Goal: Task Accomplishment & Management: Manage account settings

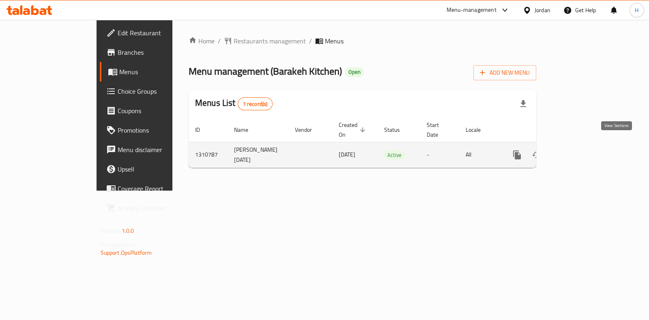
click at [580, 150] on icon "enhanced table" at bounding box center [575, 155] width 10 height 10
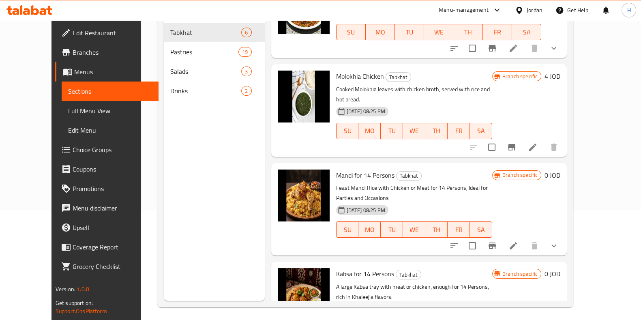
scroll to position [114, 0]
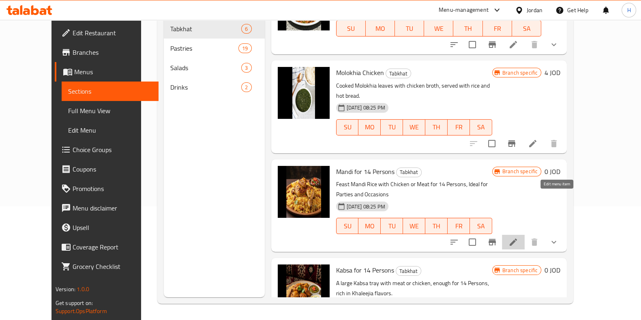
click at [518, 237] on icon at bounding box center [513, 242] width 10 height 10
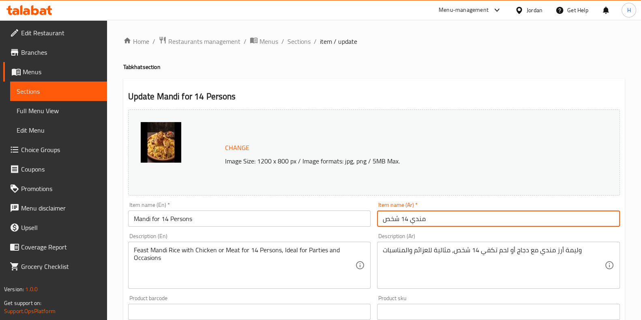
drag, startPoint x: 405, startPoint y: 220, endPoint x: 401, endPoint y: 217, distance: 4.4
click at [401, 217] on input "مندي 14 شخص" at bounding box center [498, 218] width 243 height 16
type input "مندي 4 شخص"
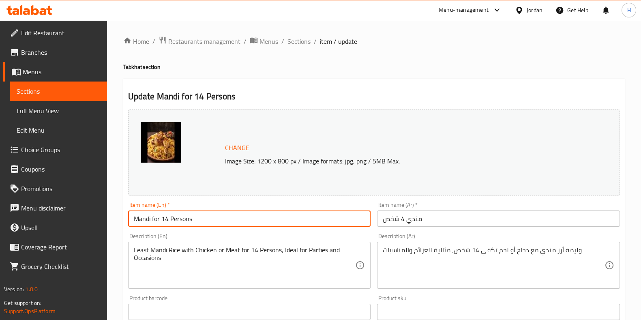
click at [163, 218] on input "Mandi for 14 Persons" at bounding box center [249, 218] width 243 height 16
type input "Mandi for 4 Persons"
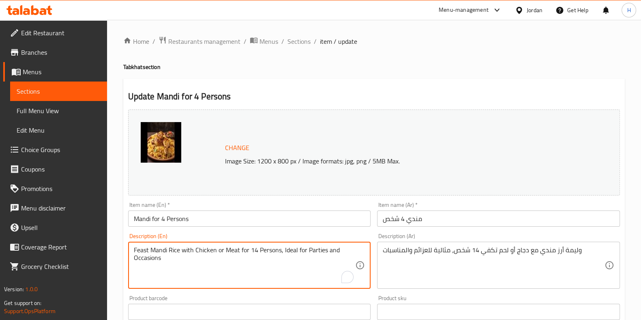
drag, startPoint x: 252, startPoint y: 248, endPoint x: 296, endPoint y: 253, distance: 44.0
type textarea "Feast Mandi Rice with Chicken or Meat for 4 Persons, Ideal for Parties and Occa…"
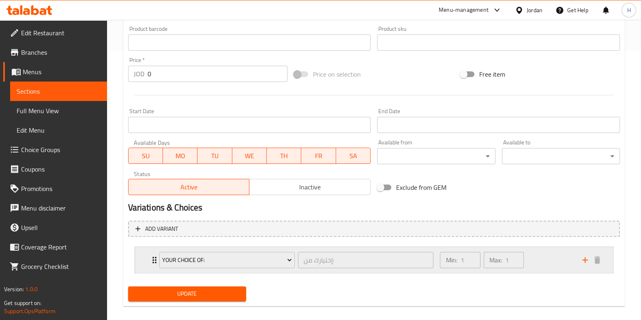
scroll to position [24, 0]
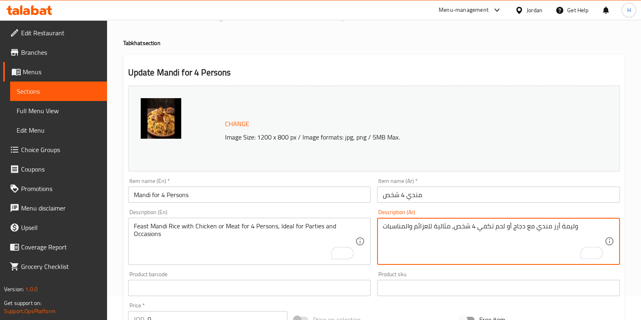
click at [468, 228] on textarea "وليمة أرز مندي مع دجاج أو لحم تكفي 4 شخص، مثالية للعزائم والمناسبات" at bounding box center [494, 241] width 222 height 39
type textarea "وليمة أرز مندي مع دجاج أو لحم تكفي 4 شخص، مثالية للعزائم والمناسبات"
click at [399, 197] on input "مندي 4 شخص" at bounding box center [498, 194] width 243 height 16
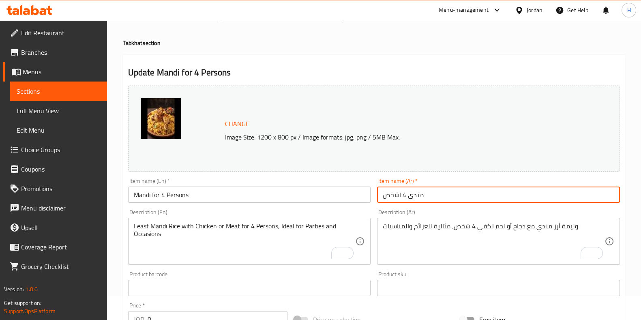
type input "مندي 4 اشخص"
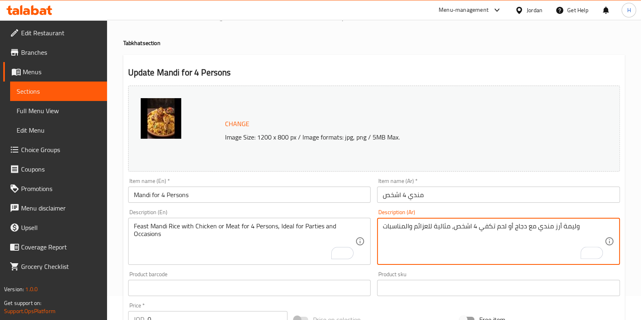
scroll to position [278, 0]
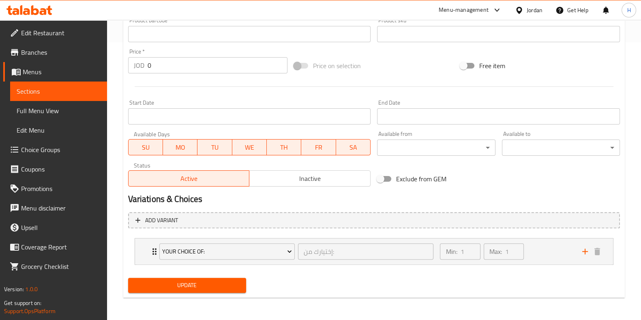
type textarea "وليمة أرز مندي مع دجاج أو لحم تكفي 4 اشخص، مثالية للعزائم والمناسبات"
click at [221, 281] on span "Update" at bounding box center [187, 285] width 105 height 10
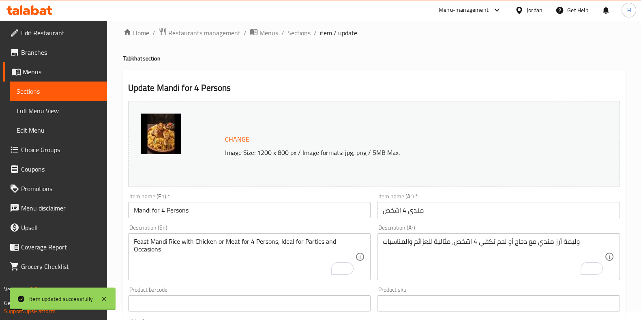
scroll to position [0, 0]
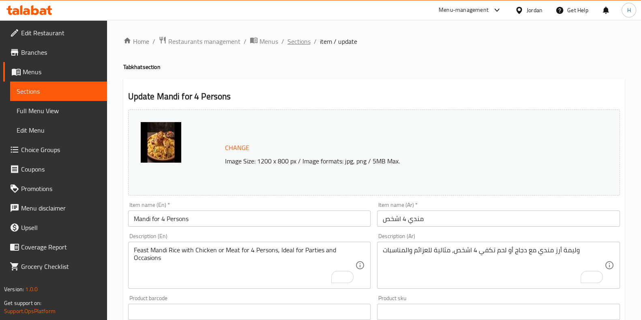
click at [303, 39] on span "Sections" at bounding box center [298, 41] width 23 height 10
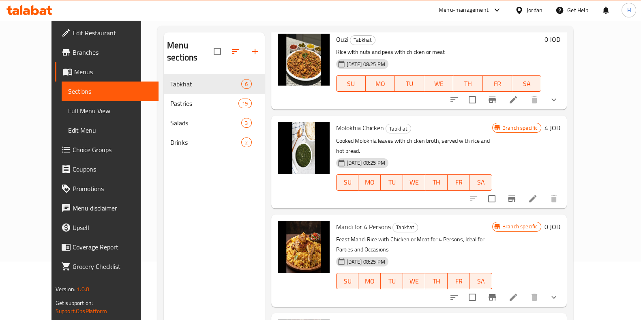
scroll to position [114, 0]
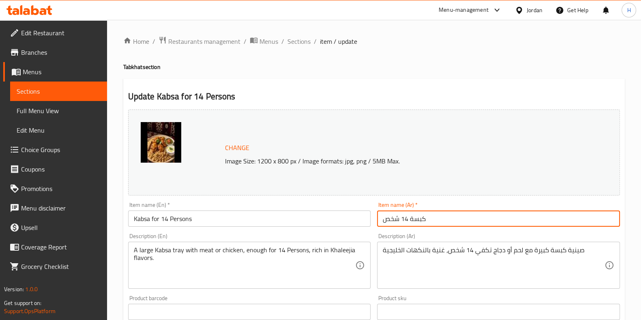
click at [402, 216] on input "كبسة 14 شخص" at bounding box center [498, 218] width 243 height 16
click at [399, 220] on input "كبسة 4 شخص" at bounding box center [498, 218] width 243 height 16
type input "كبسة 4 اشخص"
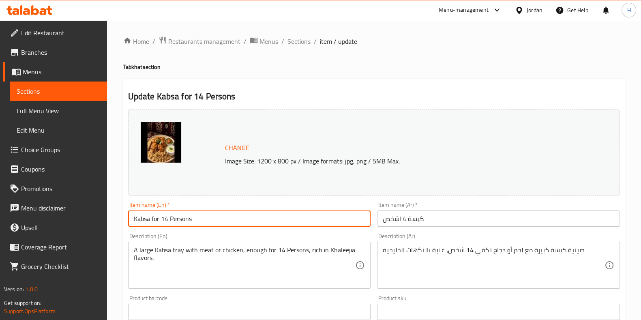
click at [162, 215] on input "Kabsa for 14 Persons" at bounding box center [249, 218] width 243 height 16
type input "Kabsa for 4 Persons"
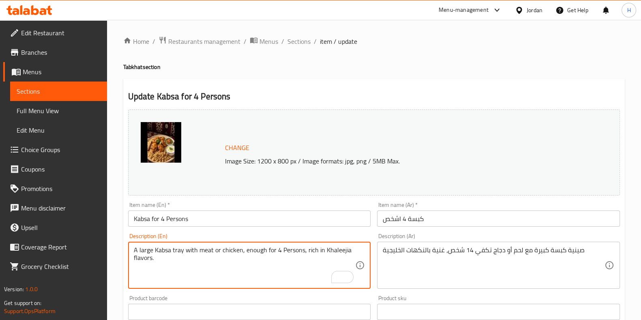
type textarea "A large Kabsa tray with meat or chicken, enough for 4 Persons, rich in Khaleeji…"
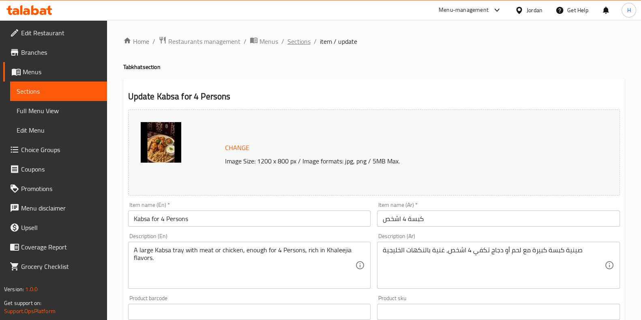
click at [297, 42] on span "Sections" at bounding box center [298, 41] width 23 height 10
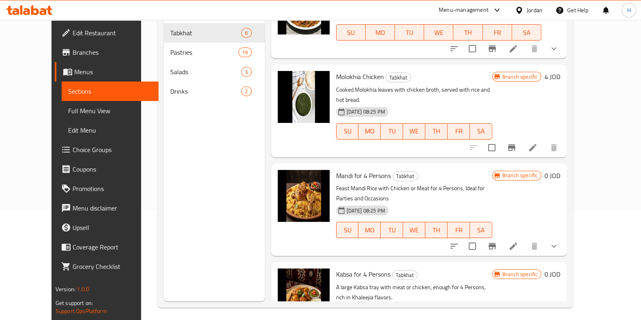
scroll to position [114, 0]
